Goal: Complete application form

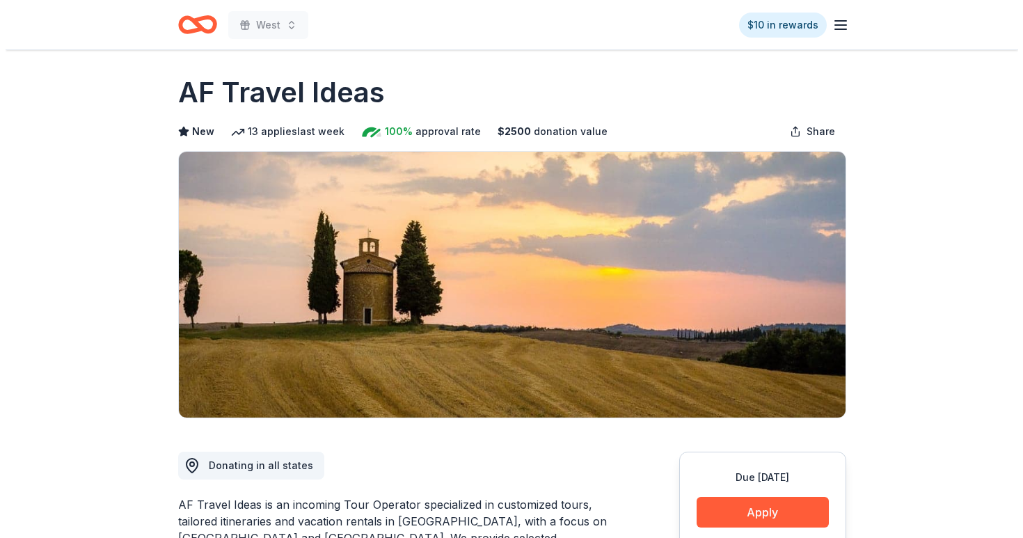
scroll to position [170, 0]
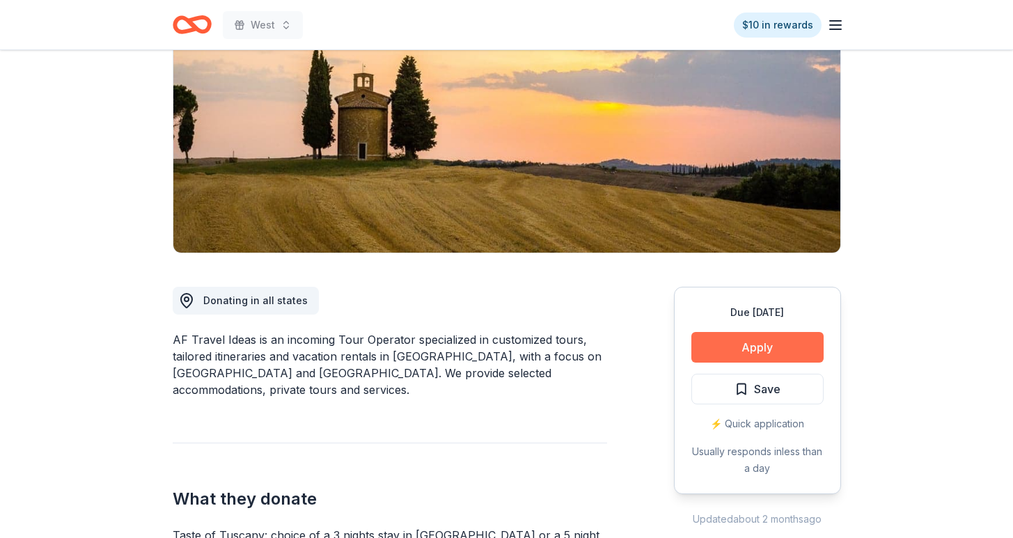
click at [759, 350] on button "Apply" at bounding box center [757, 347] width 132 height 31
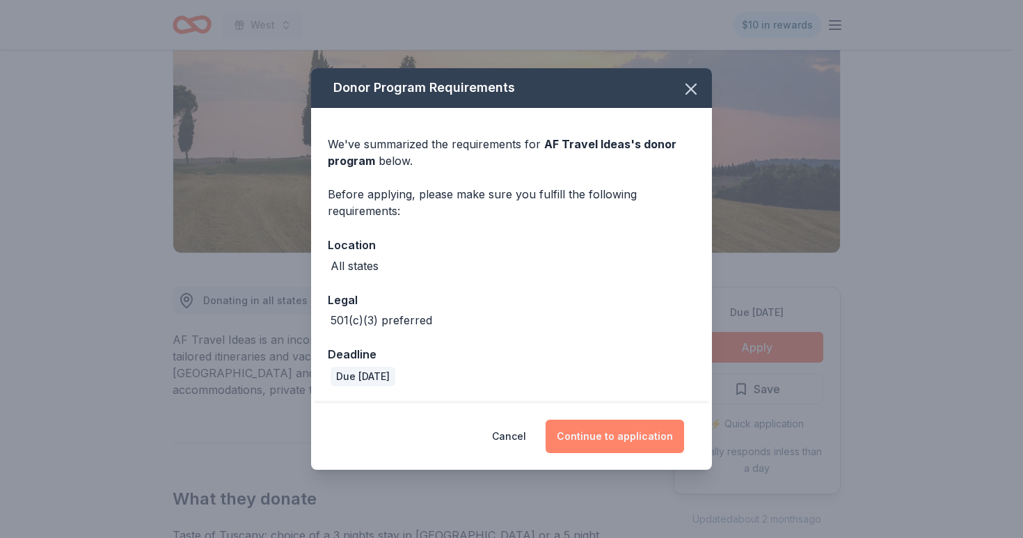
click at [620, 449] on button "Continue to application" at bounding box center [615, 436] width 138 height 33
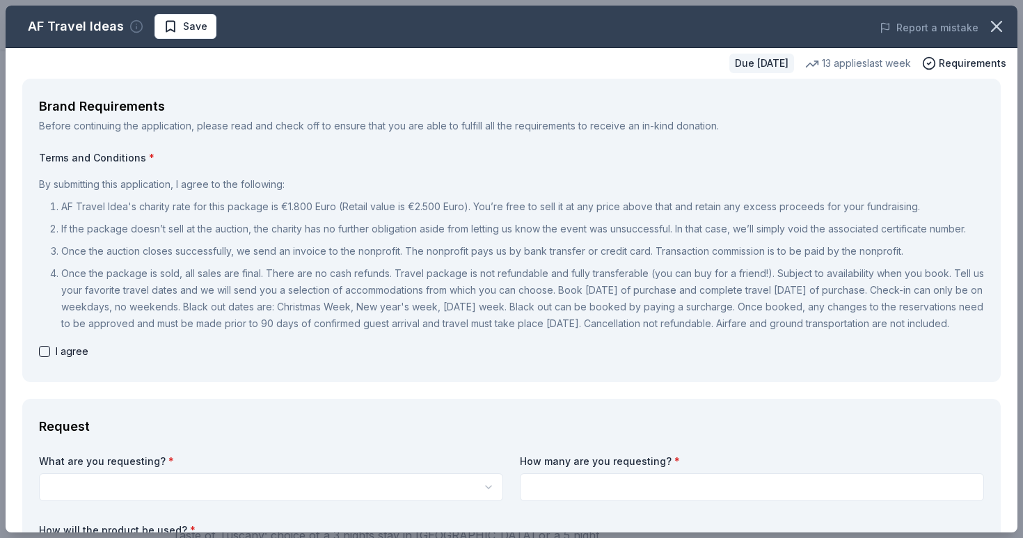
click at [133, 23] on icon "button" at bounding box center [136, 26] width 14 height 14
click at [72, 33] on div "AF Travel Ideas" at bounding box center [76, 26] width 96 height 22
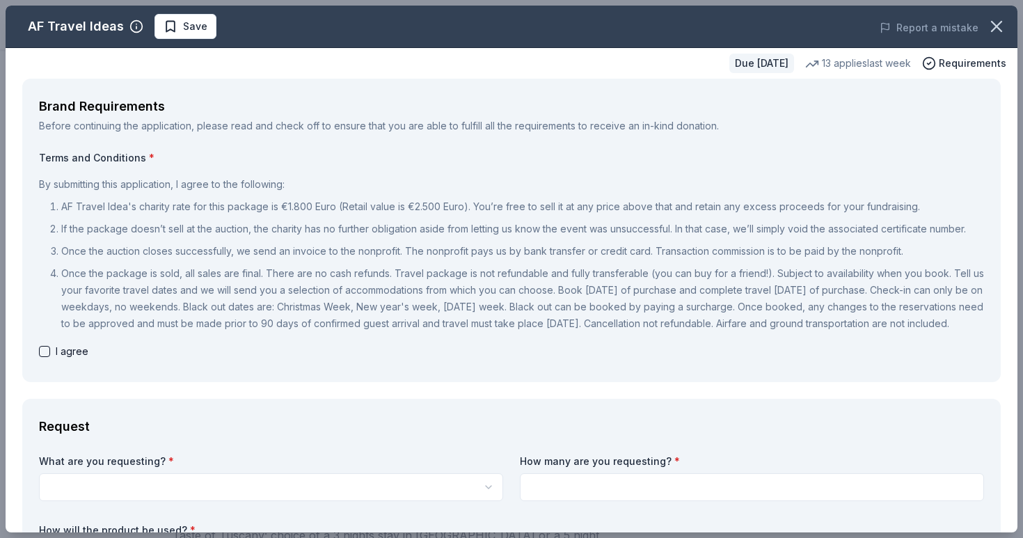
click at [72, 33] on div "AF Travel Ideas" at bounding box center [76, 26] width 96 height 22
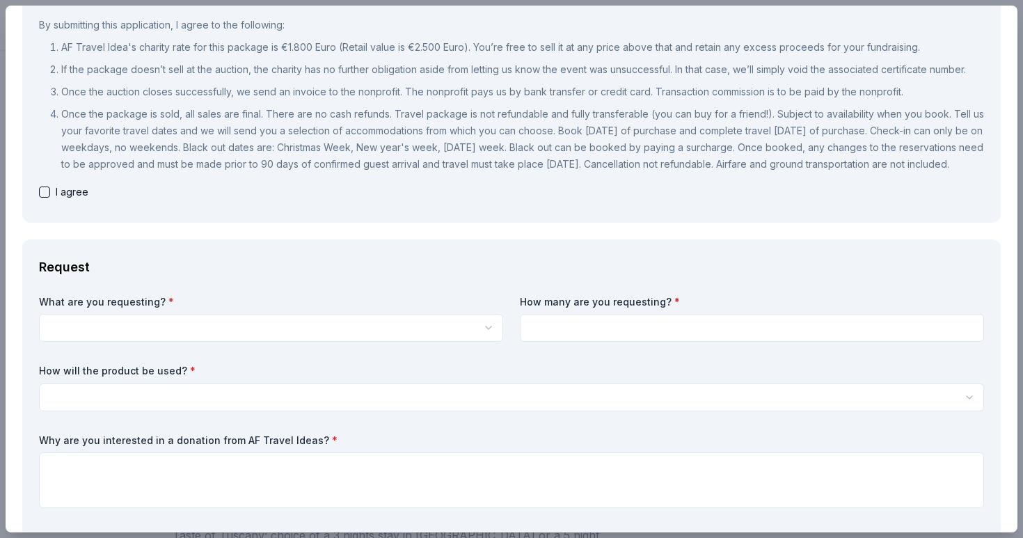
scroll to position [0, 0]
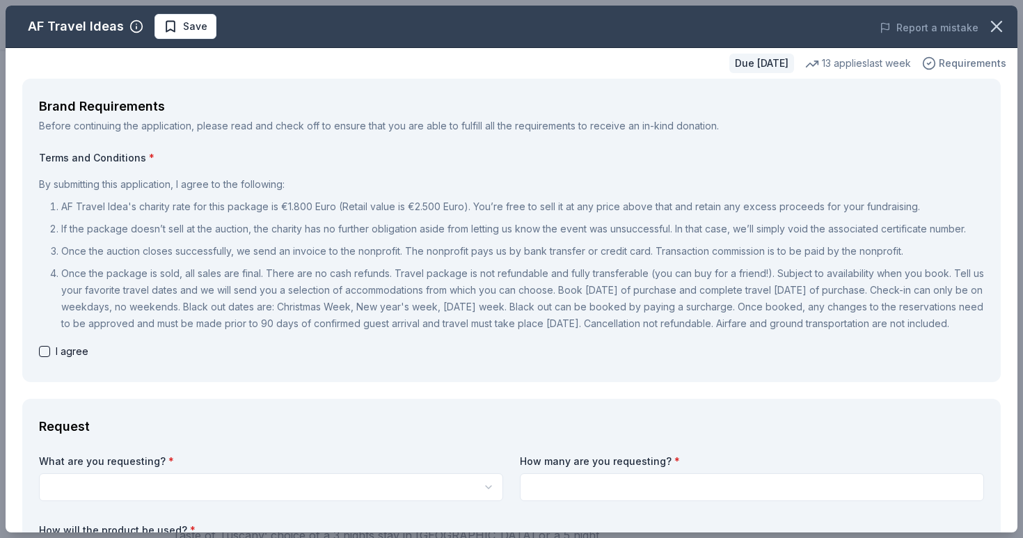
click at [939, 62] on span "Requirements" at bounding box center [973, 63] width 68 height 17
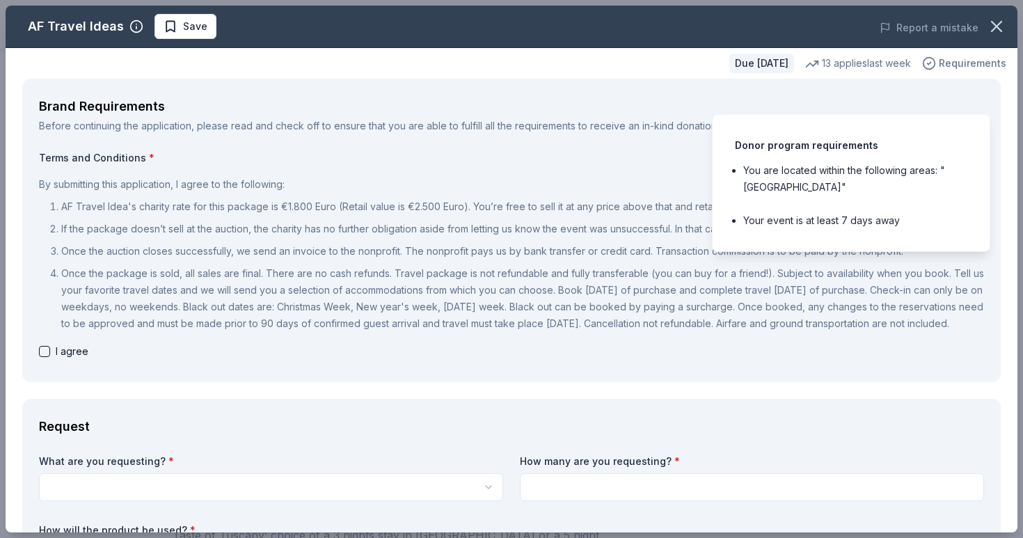
click at [939, 62] on span "Requirements" at bounding box center [973, 63] width 68 height 17
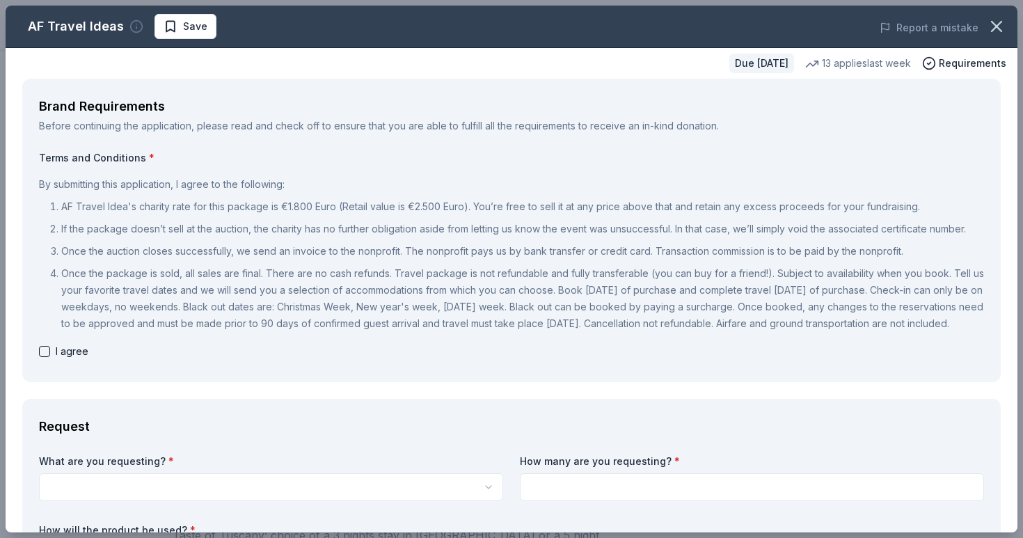
click at [134, 27] on icon "button" at bounding box center [136, 26] width 14 height 14
click at [143, 93] on span "No information found." at bounding box center [158, 99] width 99 height 12
click at [68, 26] on div "AF Travel Ideas" at bounding box center [76, 26] width 96 height 22
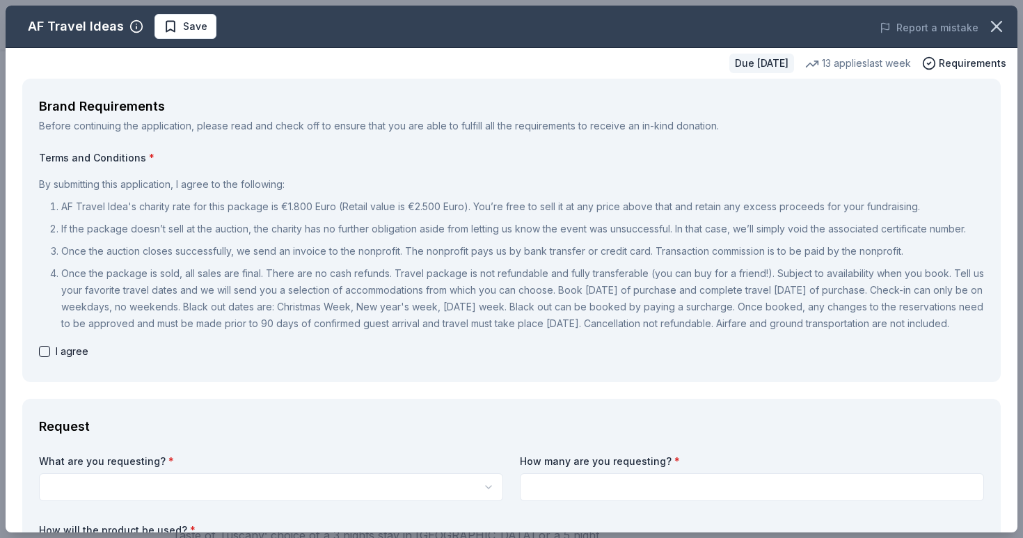
click at [68, 26] on div "AF Travel Ideas" at bounding box center [76, 26] width 96 height 22
drag, startPoint x: 240, startPoint y: 120, endPoint x: 465, endPoint y: 121, distance: 224.8
click at [450, 120] on div "Before continuing the application, please read and check off to ensure that you…" at bounding box center [511, 126] width 945 height 17
click at [468, 122] on div "Before continuing the application, please read and check off to ensure that you…" at bounding box center [511, 126] width 945 height 17
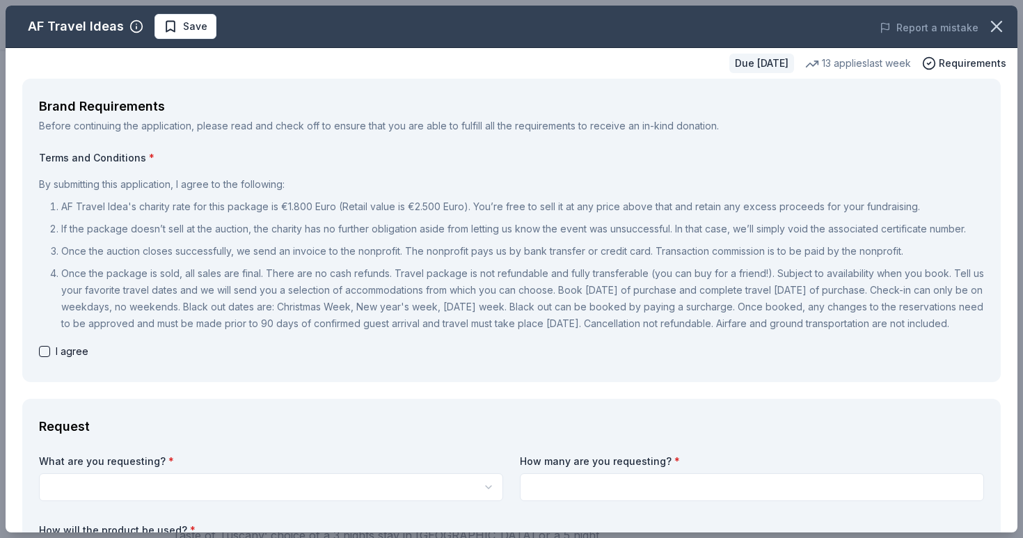
click at [56, 360] on span "I agree" at bounding box center [72, 351] width 33 height 17
click at [43, 357] on button "button" at bounding box center [44, 351] width 11 height 11
click at [42, 357] on button "button" at bounding box center [44, 351] width 11 height 11
checkbox input "false"
drag, startPoint x: 100, startPoint y: 215, endPoint x: 158, endPoint y: 205, distance: 59.3
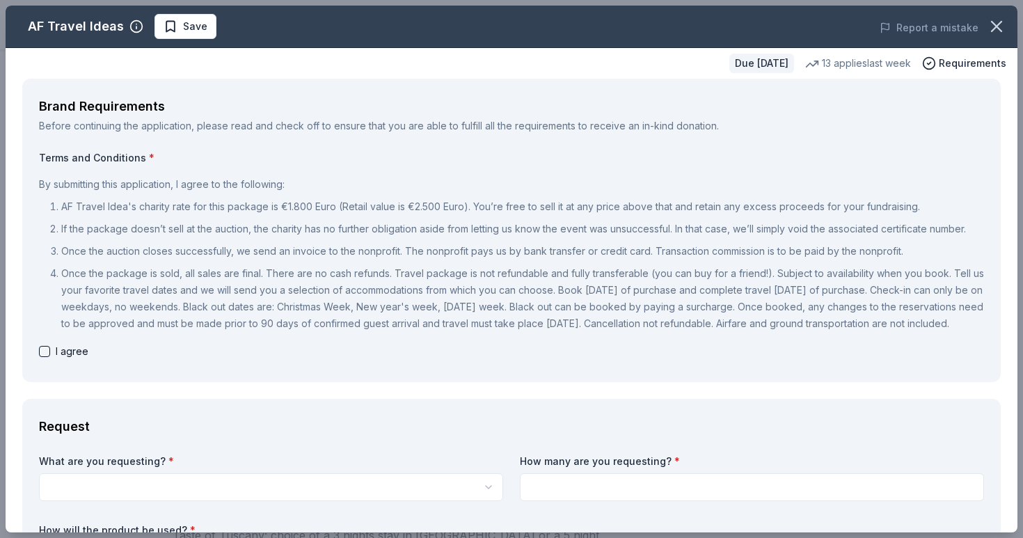
click at [157, 205] on ol "AF Travel Idea's charity rate for this package is €1.800 Euro (Retail value is …" at bounding box center [511, 265] width 945 height 134
click at [158, 205] on p "AF Travel Idea's charity rate for this package is €1.800 Euro (Retail value is …" at bounding box center [522, 206] width 923 height 17
